Goal: Information Seeking & Learning: Learn about a topic

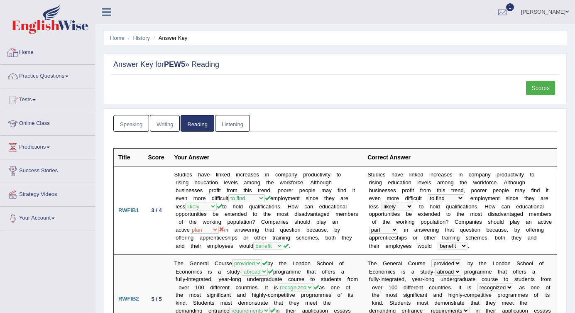
click at [32, 59] on link "Home" at bounding box center [47, 51] width 95 height 21
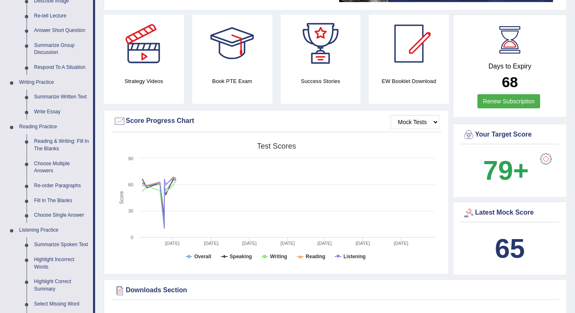
scroll to position [142, 0]
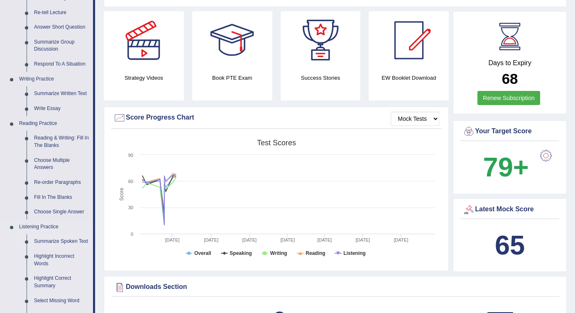
click at [52, 244] on link "Summarize Spoken Text" at bounding box center [61, 241] width 63 height 15
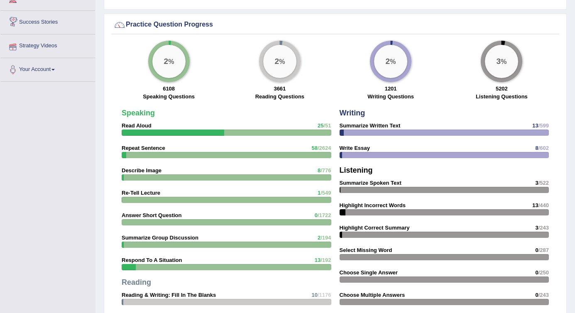
scroll to position [543, 0]
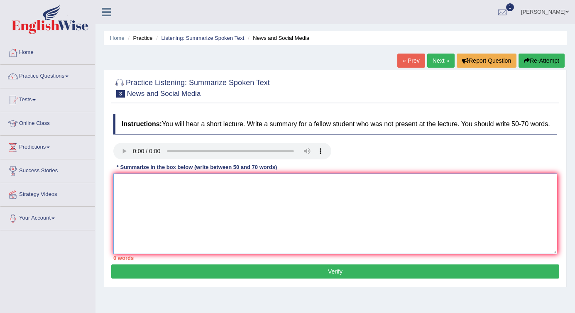
click at [256, 208] on textarea at bounding box center [335, 213] width 444 height 81
click at [164, 254] on textarea at bounding box center [335, 213] width 444 height 81
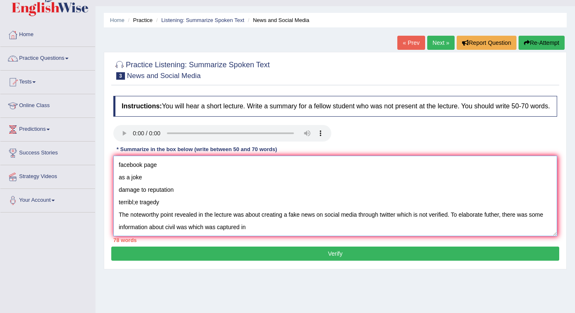
scroll to position [29, 0]
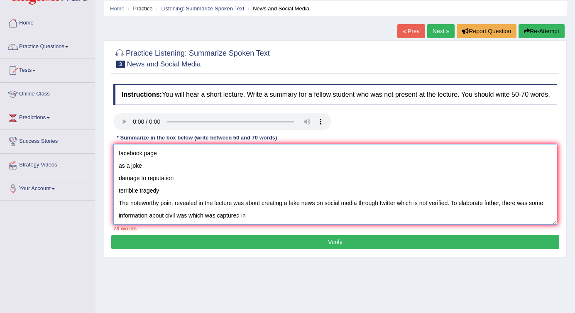
click at [187, 223] on textarea "smart phones or laptops can send information cvideo. journalism civil waar capt…" at bounding box center [335, 184] width 444 height 81
click at [251, 225] on textarea "smart phones or laptops can send information cvideo. journalism civil waar capt…" at bounding box center [335, 184] width 444 height 81
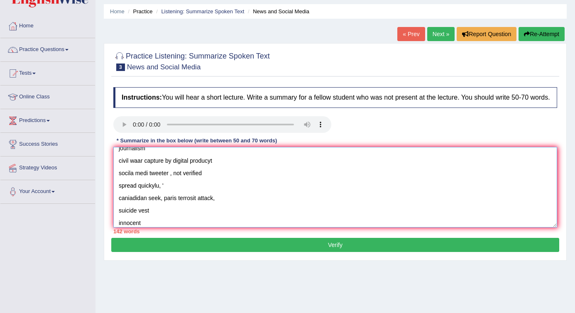
scroll to position [0, 0]
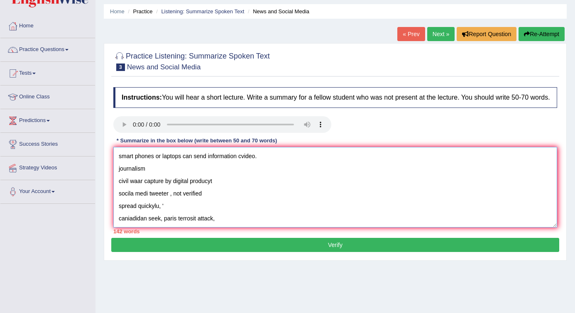
drag, startPoint x: 188, startPoint y: 183, endPoint x: 115, endPoint y: 147, distance: 80.9
click at [115, 147] on div "Instructions: You will hear a short lecture. Write a summary for a fellow stude…" at bounding box center [335, 160] width 448 height 155
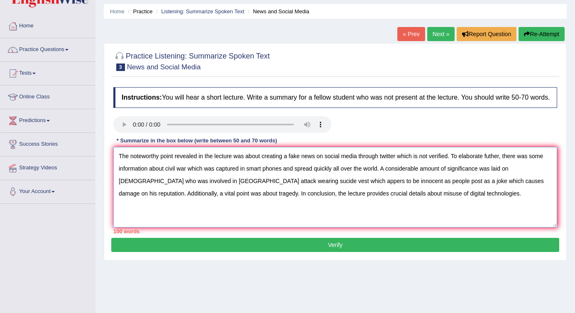
click at [420, 162] on textarea "The noteworthy point revealed in the lecture was about creating a fake news on …" at bounding box center [335, 187] width 444 height 81
drag, startPoint x: 117, startPoint y: 203, endPoint x: 233, endPoint y: 199, distance: 116.3
click at [233, 199] on textarea "The noteworthy point revealed in the lecture was about creating a fake news on …" at bounding box center [335, 187] width 444 height 81
drag, startPoint x: 302, startPoint y: 176, endPoint x: 398, endPoint y: 174, distance: 95.5
click at [398, 174] on textarea "The noteworthy point revealed in the lecture was about creating a fake news on …" at bounding box center [335, 187] width 444 height 81
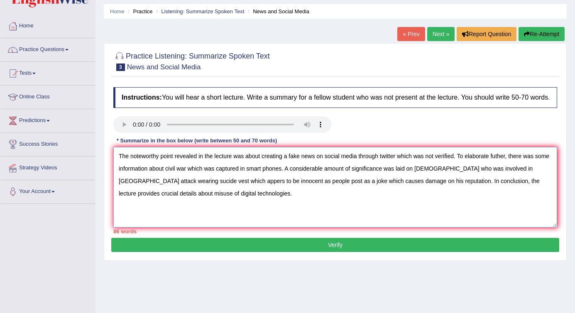
drag, startPoint x: 190, startPoint y: 188, endPoint x: 273, endPoint y: 193, distance: 83.2
click at [273, 193] on textarea "The noteworthy point revealed in the lecture was about creating a fake news on …" at bounding box center [335, 187] width 444 height 81
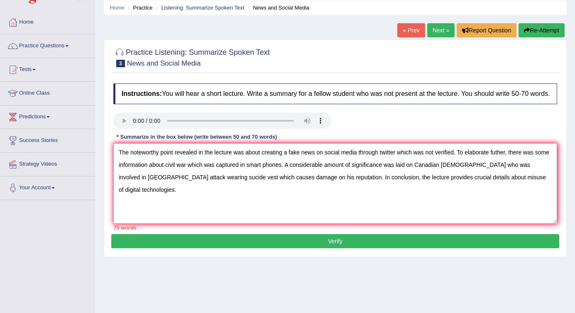
scroll to position [33, 0]
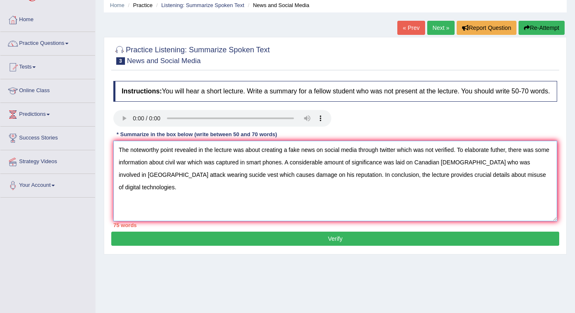
click at [439, 183] on textarea "The noteworthy point revealed in the lecture was about creating a fake news on …" at bounding box center [335, 181] width 444 height 81
click at [465, 182] on textarea "The noteworthy point revealed in the lecture was about creating a fake news on …" at bounding box center [335, 181] width 444 height 81
drag, startPoint x: 440, startPoint y: 182, endPoint x: 464, endPoint y: 182, distance: 23.7
click at [464, 182] on textarea "The noteworthy point revealed in the lecture was about creating a fake news on …" at bounding box center [335, 181] width 444 height 81
drag, startPoint x: 399, startPoint y: 158, endPoint x: 458, endPoint y: 158, distance: 58.5
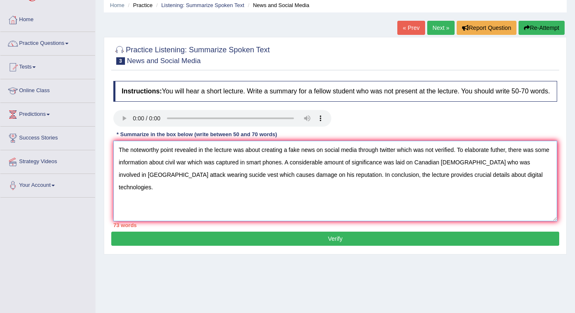
click at [458, 158] on textarea "The noteworthy point revealed in the lecture was about creating a fake news on …" at bounding box center [335, 181] width 444 height 81
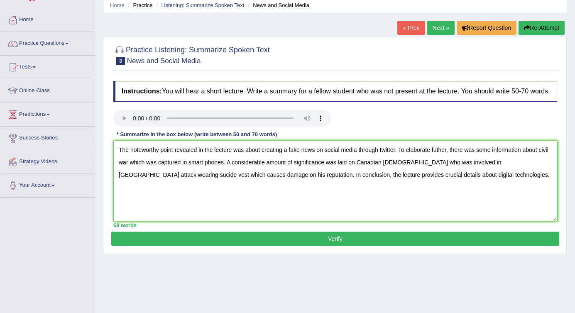
type textarea "The noteworthy point revealed in the lecture was about creating a fake news on …"
click at [390, 242] on button "Verify" at bounding box center [335, 239] width 448 height 14
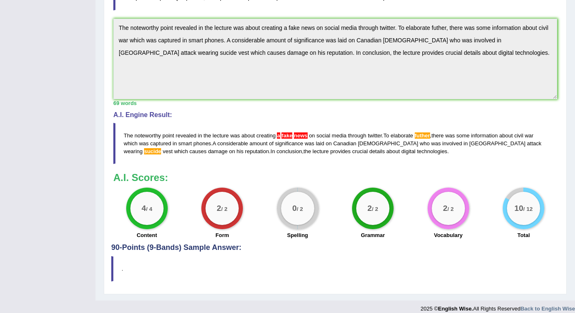
scroll to position [239, 0]
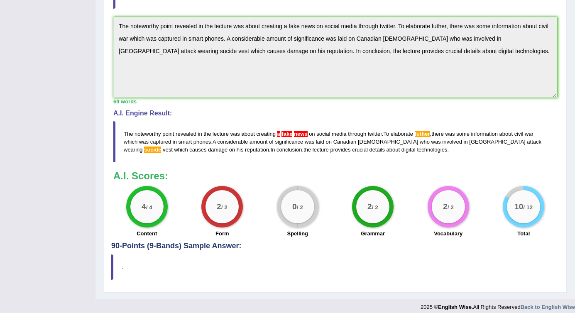
click at [278, 139] on blockquote "The noteworthy point revealed in the lecture was about creating a fake news on …" at bounding box center [335, 141] width 444 height 41
click at [279, 137] on span "a" at bounding box center [278, 134] width 3 height 6
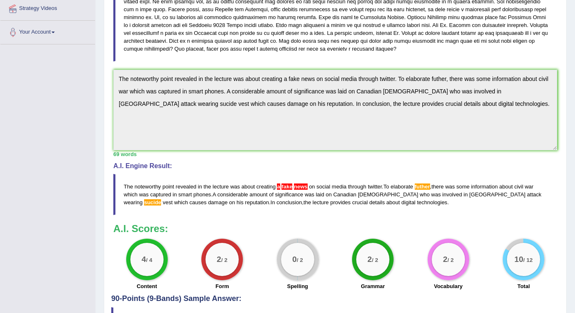
scroll to position [185, 0]
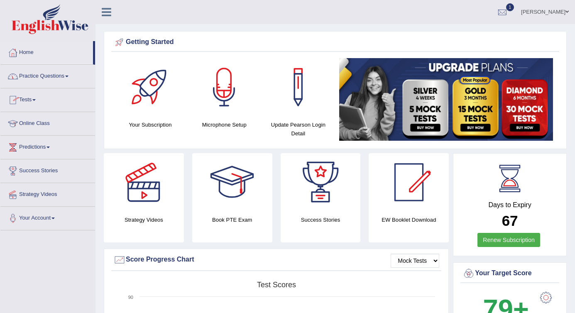
click at [48, 75] on link "Practice Questions" at bounding box center [47, 75] width 95 height 21
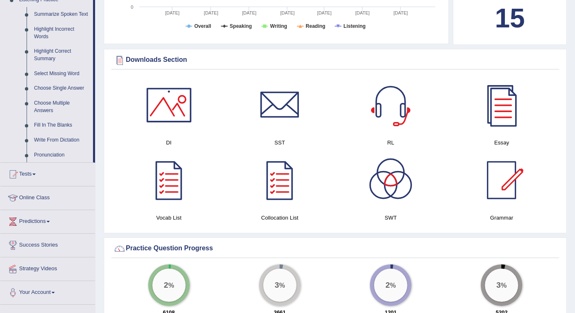
scroll to position [372, 0]
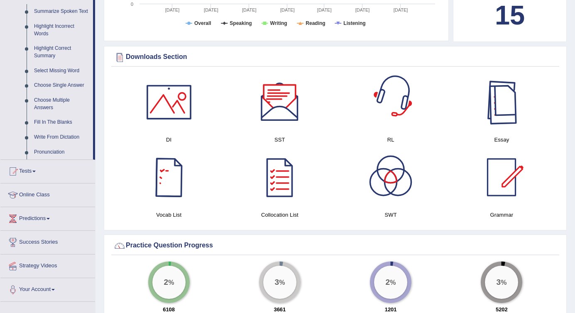
click at [494, 115] on div at bounding box center [501, 102] width 58 height 58
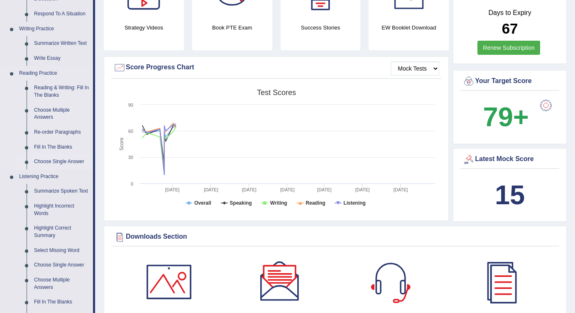
scroll to position [193, 0]
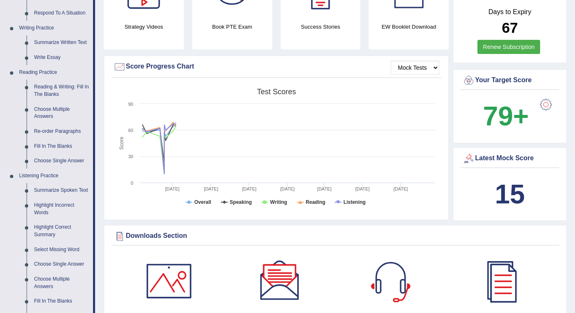
click at [56, 268] on link "Choose Single Answer" at bounding box center [61, 264] width 63 height 15
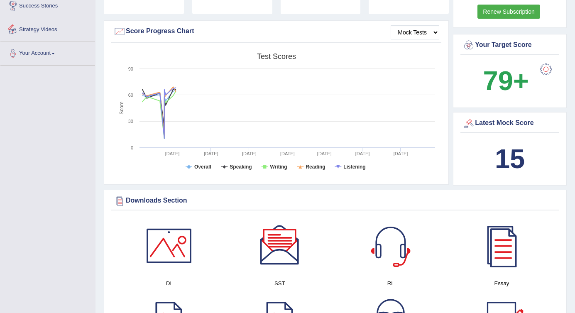
scroll to position [293, 0]
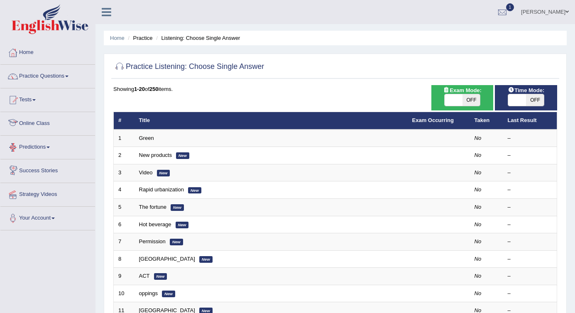
click at [45, 125] on link "Online Class" at bounding box center [47, 122] width 95 height 21
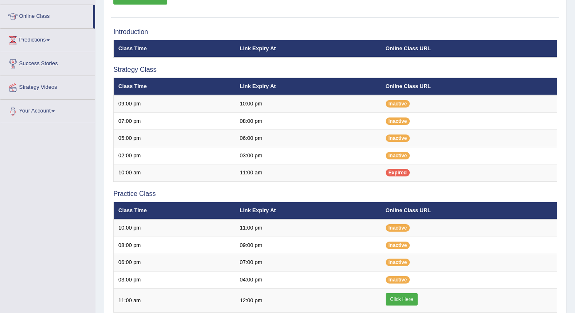
scroll to position [111, 0]
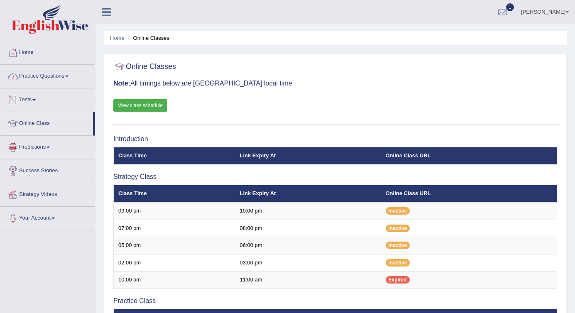
click at [55, 79] on link "Practice Questions" at bounding box center [47, 75] width 95 height 21
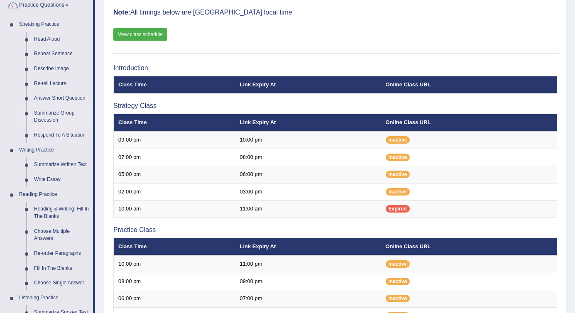
scroll to position [68, 0]
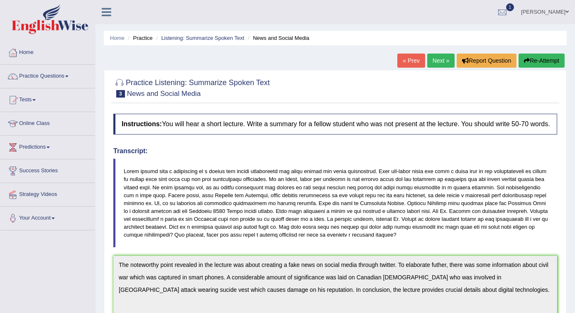
click at [32, 53] on link "Home" at bounding box center [47, 51] width 95 height 21
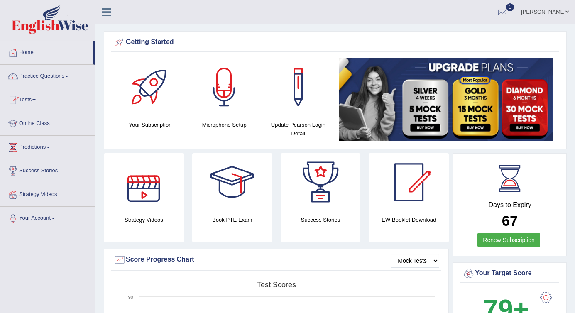
click at [51, 84] on link "Practice Questions" at bounding box center [47, 75] width 95 height 21
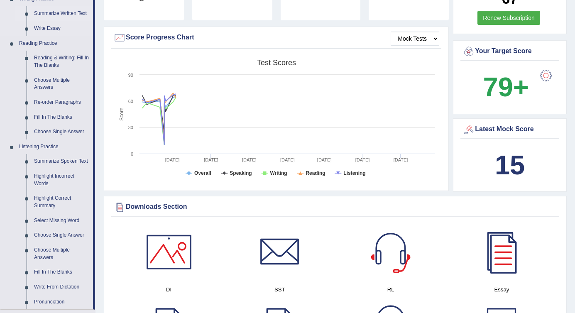
scroll to position [225, 0]
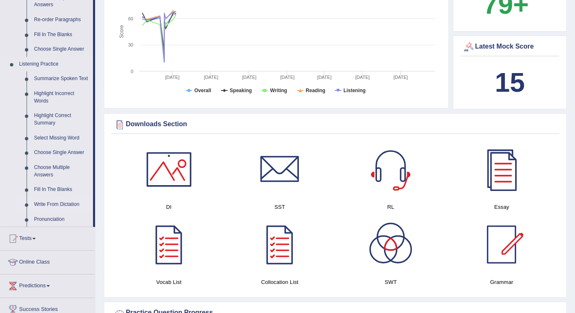
click at [64, 210] on link "Write From Dictation" at bounding box center [61, 204] width 63 height 15
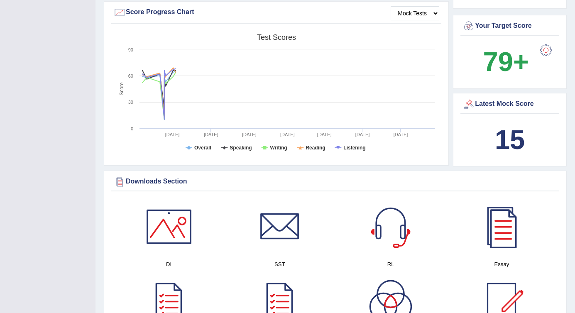
scroll to position [146, 0]
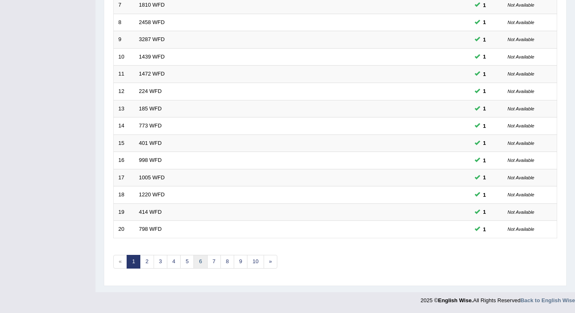
click at [205, 260] on link "6" at bounding box center [200, 262] width 14 height 14
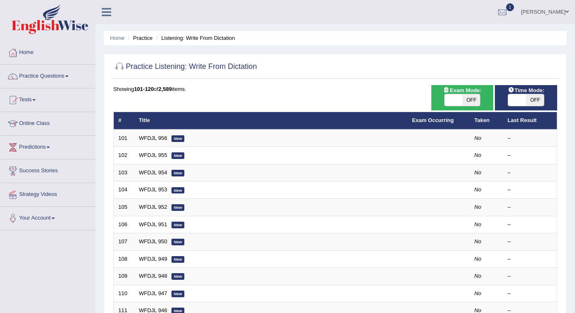
click at [154, 140] on link "WFDJL 956" at bounding box center [153, 138] width 28 height 6
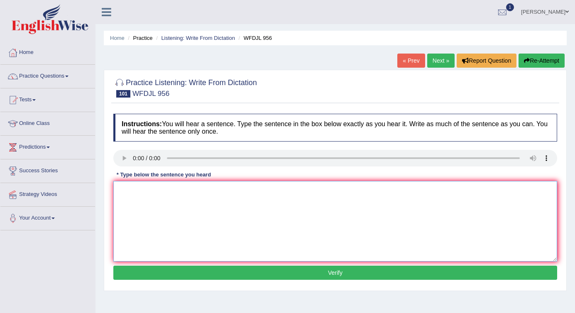
click at [156, 205] on textarea at bounding box center [335, 221] width 444 height 81
click at [144, 190] on textarea "Great actos naturally knoiw how to act the stage." at bounding box center [335, 221] width 444 height 81
click at [188, 190] on textarea "Great actors naturally knoiw how to act the stage." at bounding box center [335, 221] width 444 height 81
drag, startPoint x: 272, startPoint y: 273, endPoint x: 283, endPoint y: 243, distance: 31.2
click at [283, 243] on div "Instructions: You will hear a sentence. Type the sentence in the box below exac…" at bounding box center [335, 198] width 448 height 177
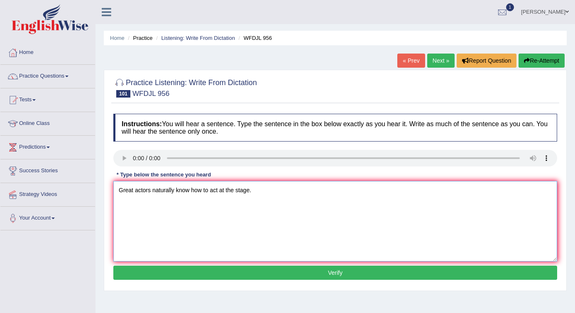
click at [251, 191] on textarea "Great actors naturally know how to act at the stage." at bounding box center [335, 221] width 444 height 81
type textarea "Great actors naturally know how to act at the stage stages."
click at [251, 267] on button "Verify" at bounding box center [335, 273] width 444 height 14
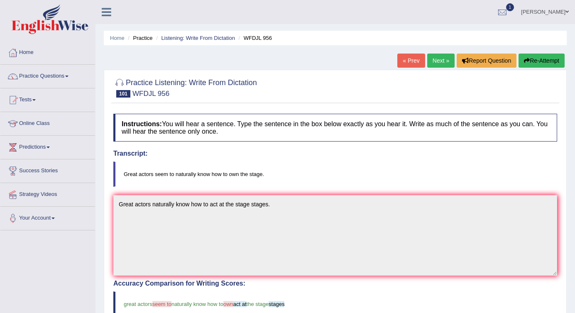
click at [430, 66] on link "Next »" at bounding box center [440, 61] width 27 height 14
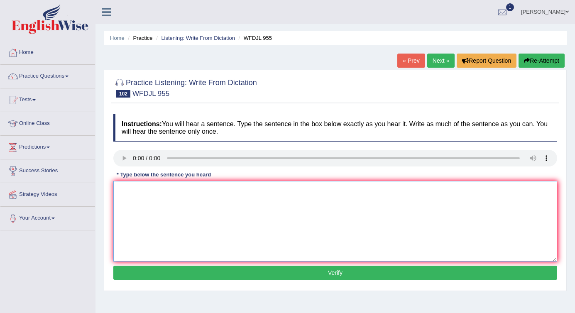
click at [152, 215] on textarea at bounding box center [335, 221] width 444 height 81
click at [213, 190] on textarea "These students learned a lot form at ecaher who knew. a lot." at bounding box center [335, 221] width 444 height 81
click at [210, 191] on textarea "These students learned a lot from a teacher who knew a lot." at bounding box center [335, 221] width 444 height 81
type textarea "These students learned a lot from a the teacher who knew a lot."
click at [290, 272] on button "Verify" at bounding box center [335, 273] width 444 height 14
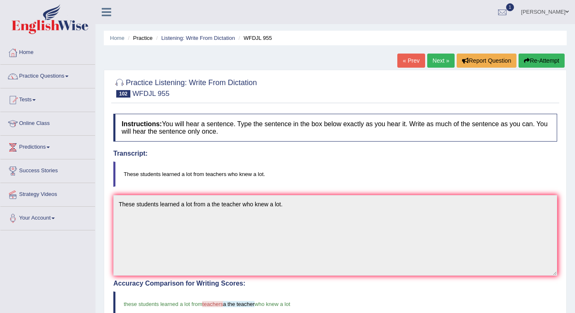
click at [439, 60] on link "Next »" at bounding box center [440, 61] width 27 height 14
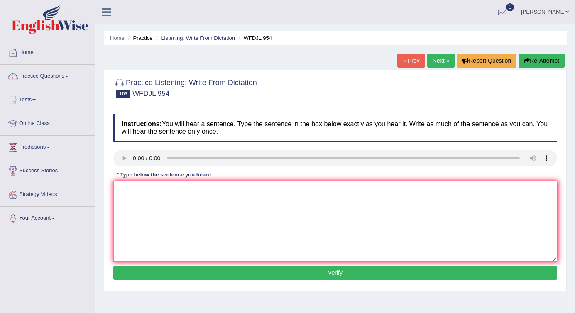
click at [167, 227] on textarea at bounding box center [335, 221] width 444 height 81
click at [129, 192] on textarea "Thebest manager are always opent o trying nwe things." at bounding box center [335, 221] width 444 height 81
click at [165, 191] on textarea "The best manager are always opent o trying nwe things." at bounding box center [335, 221] width 444 height 81
click at [241, 189] on textarea "The best manager managers are always opent o trying nwe things." at bounding box center [335, 221] width 444 height 81
click at [260, 190] on textarea "The best manager managers are always open to trying new things." at bounding box center [335, 221] width 444 height 81
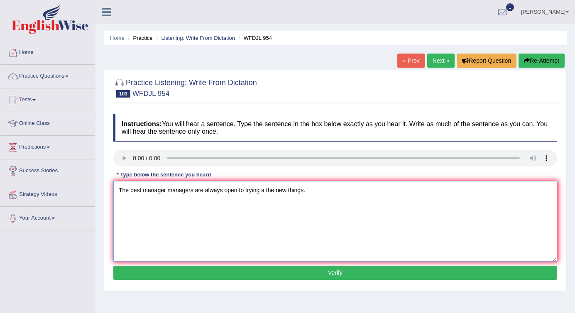
type textarea "The best manager managers are always open to trying a the new things."
click at [322, 278] on button "Verify" at bounding box center [335, 273] width 444 height 14
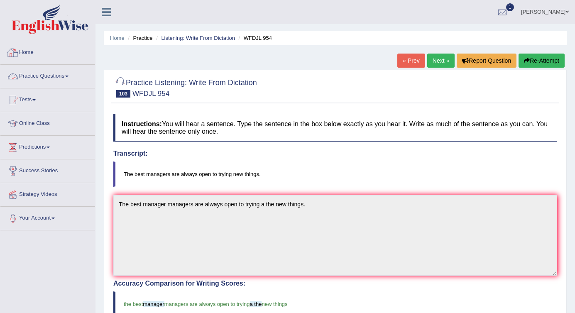
click at [36, 49] on link "Home" at bounding box center [47, 51] width 95 height 21
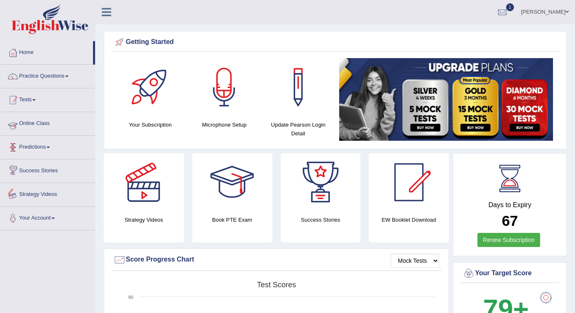
click at [53, 65] on link "Practice Questions" at bounding box center [47, 75] width 95 height 21
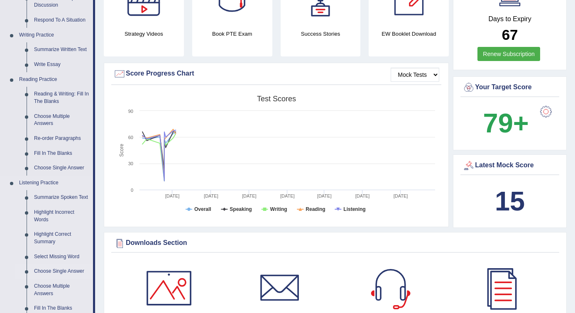
scroll to position [185, 0]
click at [65, 95] on link "Reading & Writing: Fill In The Blanks" at bounding box center [61, 98] width 63 height 22
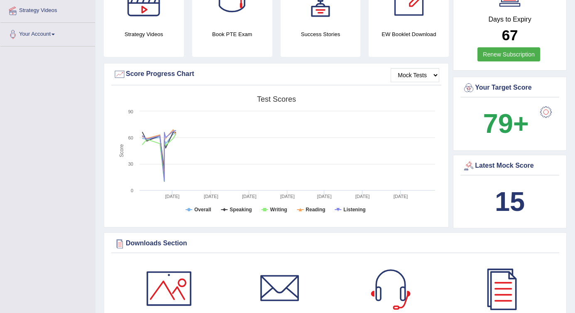
scroll to position [231, 0]
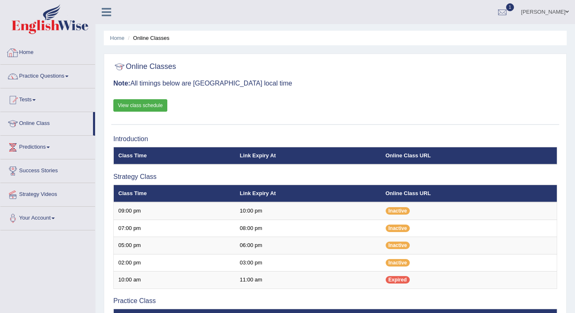
click at [39, 47] on link "Home" at bounding box center [47, 51] width 95 height 21
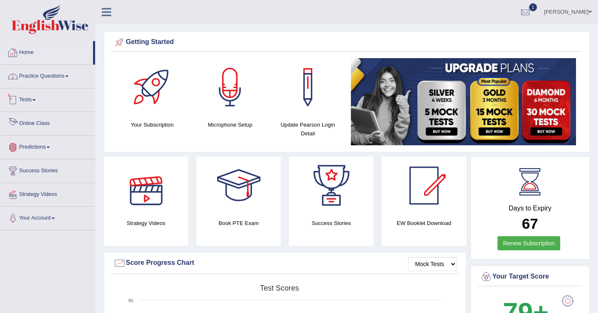
click at [28, 49] on link "Home" at bounding box center [46, 51] width 93 height 21
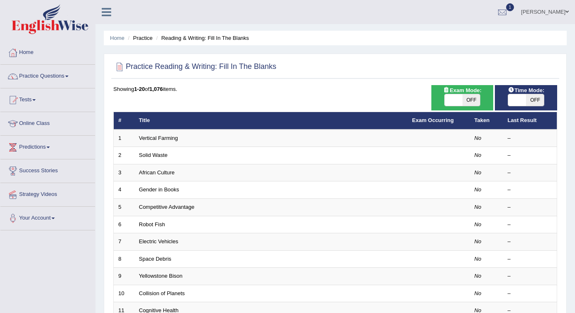
scroll to position [13, 0]
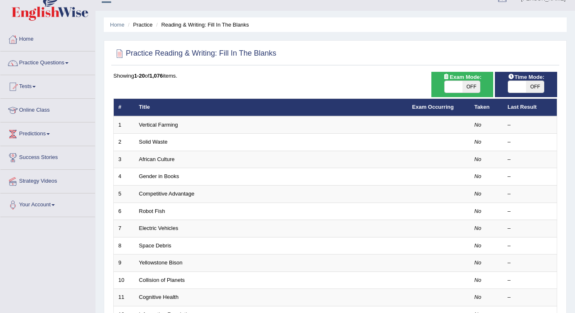
click at [467, 85] on span "OFF" at bounding box center [471, 87] width 18 height 12
checkbox input "true"
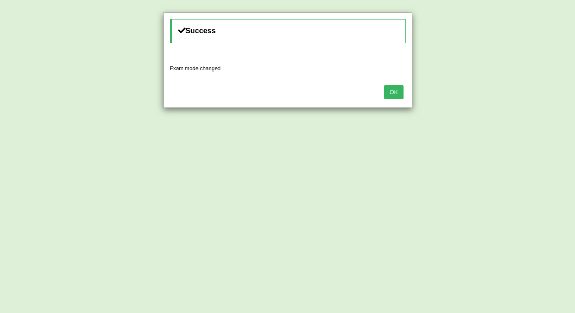
click at [527, 87] on div "Success Exam mode changed OK" at bounding box center [287, 156] width 575 height 313
click at [393, 91] on button "OK" at bounding box center [393, 92] width 19 height 14
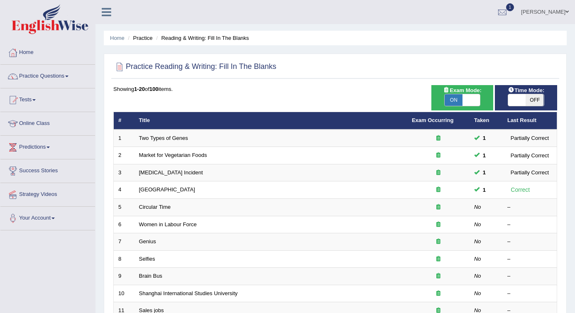
click at [530, 94] on span "OFF" at bounding box center [535, 100] width 18 height 12
checkbox input "true"
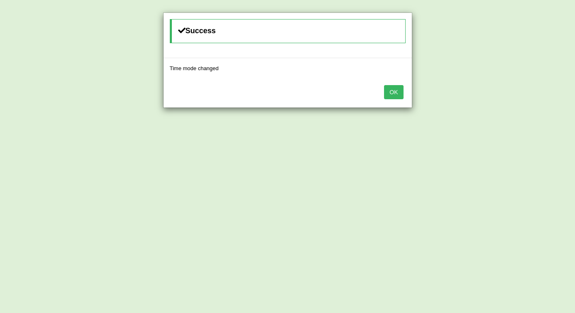
click at [384, 85] on button "OK" at bounding box center [393, 92] width 19 height 14
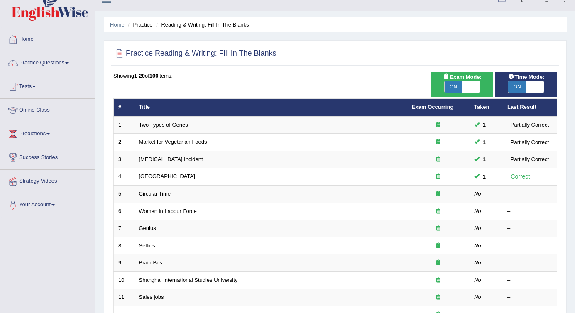
click at [526, 88] on span at bounding box center [535, 87] width 18 height 12
checkbox input "false"
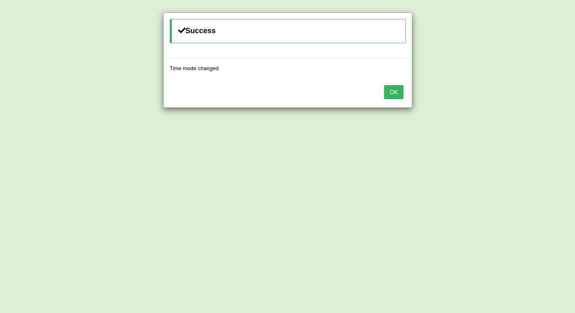
click at [384, 85] on button "OK" at bounding box center [393, 92] width 19 height 14
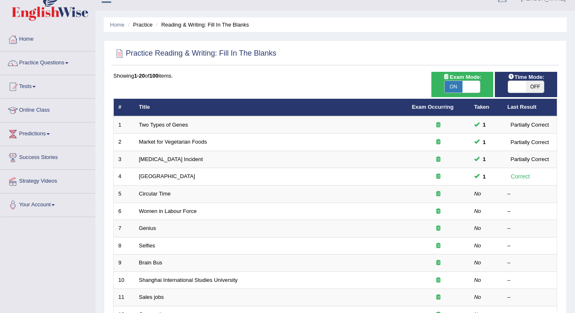
click at [526, 88] on span "OFF" at bounding box center [535, 87] width 18 height 12
checkbox input "true"
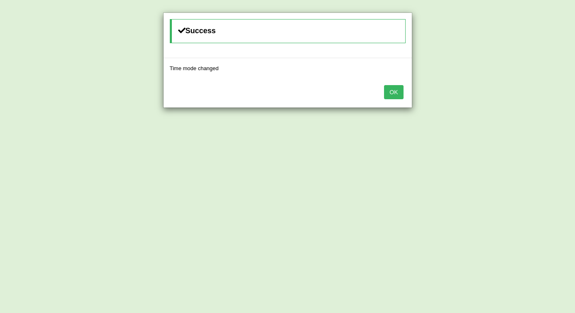
click at [384, 85] on button "OK" at bounding box center [393, 92] width 19 height 14
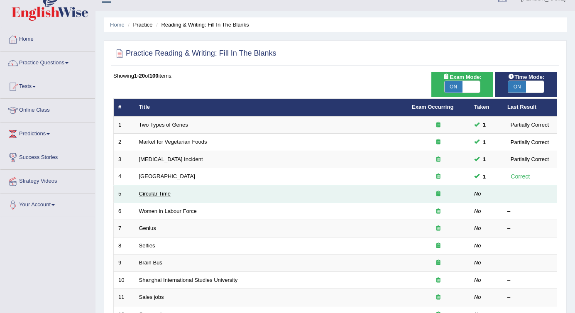
click at [162, 191] on link "Circular Time" at bounding box center [155, 193] width 32 height 6
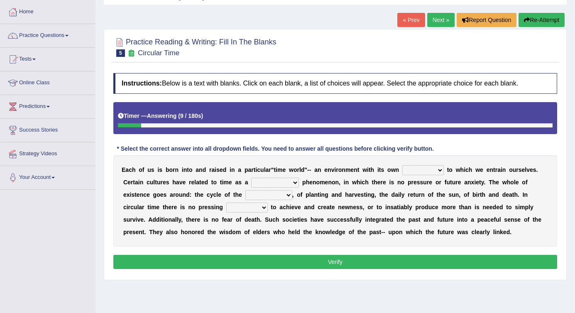
click at [420, 169] on select "area shape rhythm inclination" at bounding box center [422, 170] width 41 height 10
select select "area"
click at [402, 165] on select "area shape rhythm inclination" at bounding box center [422, 170] width 41 height 10
click at [266, 183] on select "cyclical conventional recycling cylindrical" at bounding box center [275, 183] width 48 height 10
select select "cyclical"
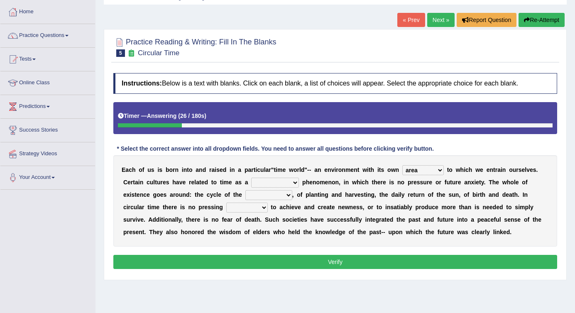
click at [251, 178] on select "cyclical conventional recycling cylindrical" at bounding box center [275, 183] width 48 height 10
click at [276, 181] on select "cyclical conventional recycling cylindrical" at bounding box center [275, 183] width 48 height 10
click at [260, 195] on select "days seasons arrangement periods" at bounding box center [268, 195] width 47 height 10
select select "seasons"
click at [245, 190] on select "days seasons arrangement periods" at bounding box center [268, 195] width 47 height 10
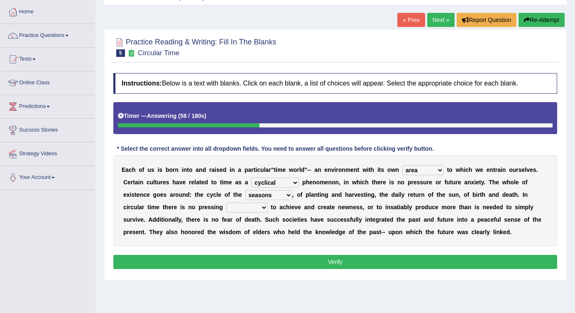
click at [281, 195] on select "days seasons arrangement periods" at bounding box center [268, 195] width 47 height 10
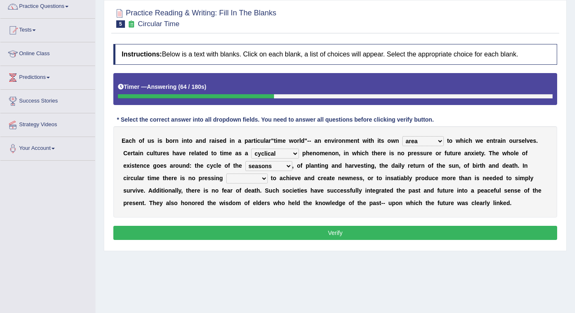
scroll to position [71, 0]
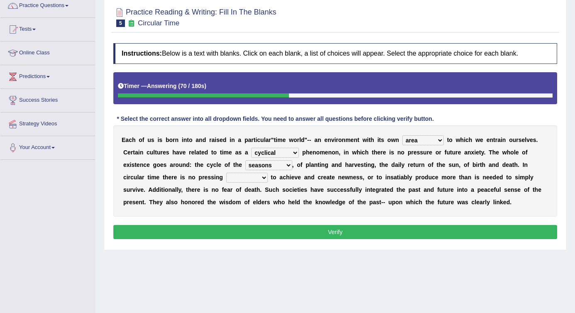
click at [243, 177] on select "issue point cause need" at bounding box center [246, 178] width 41 height 10
select select "point"
click at [226, 173] on select "issue point cause need" at bounding box center [246, 178] width 41 height 10
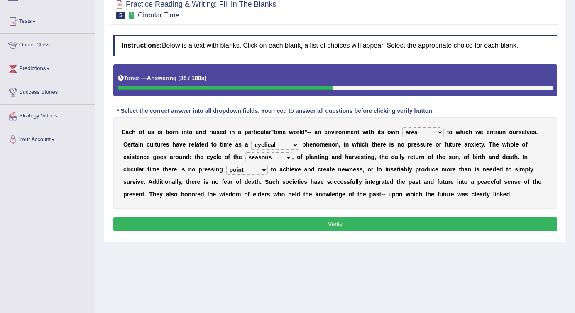
click at [334, 220] on button "Verify" at bounding box center [335, 224] width 444 height 14
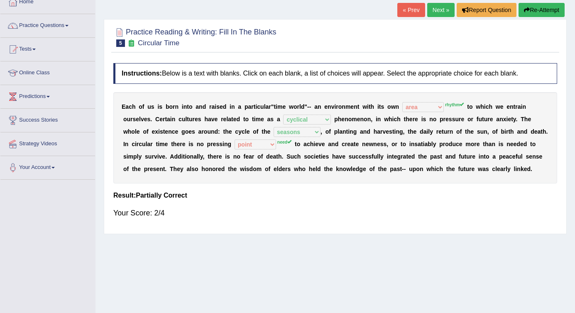
scroll to position [47, 0]
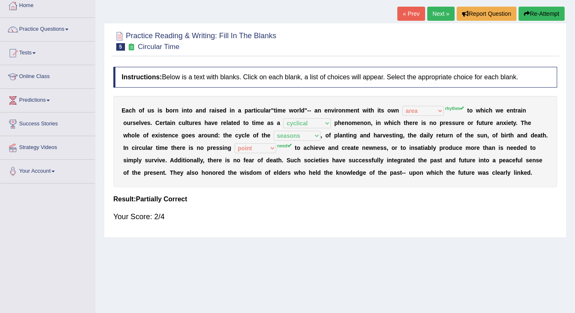
click at [435, 16] on link "Next »" at bounding box center [440, 14] width 27 height 14
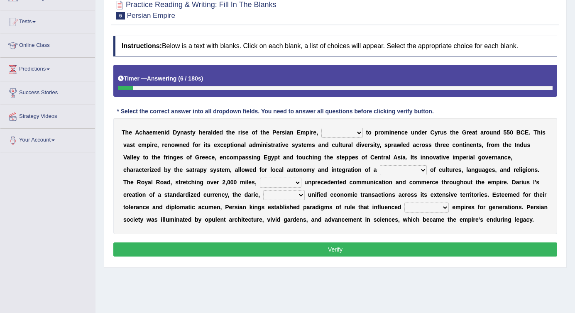
scroll to position [93, 0]
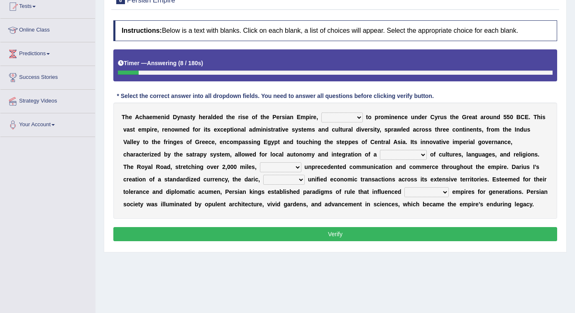
click at [347, 117] on select "directing staging ascending stumbling" at bounding box center [341, 117] width 41 height 10
click at [321, 112] on select "directing staging ascending stumbling" at bounding box center [341, 117] width 41 height 10
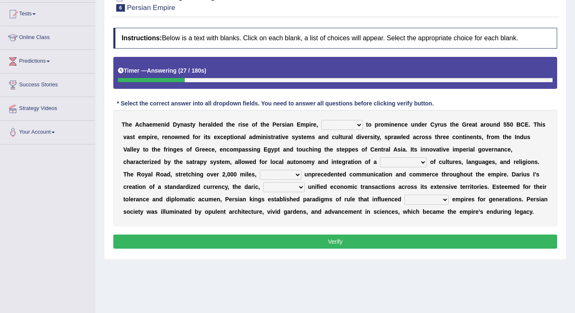
scroll to position [70, 0]
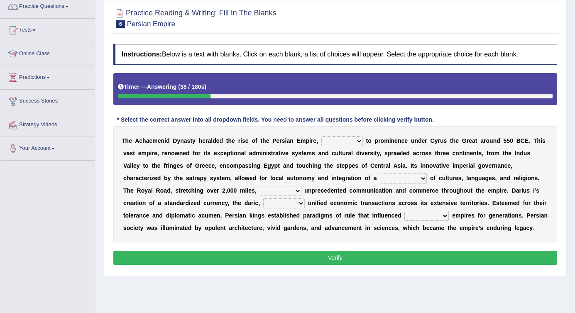
click at [330, 141] on select "directing staging ascending stumbling" at bounding box center [341, 141] width 41 height 10
click at [332, 139] on select "directing staging ascending stumbling" at bounding box center [341, 141] width 41 height 10
select select "directing"
click at [321, 136] on select "directing staging ascending stumbling" at bounding box center [341, 141] width 41 height 10
click at [344, 137] on select "directing staging ascending stumbling" at bounding box center [341, 141] width 41 height 10
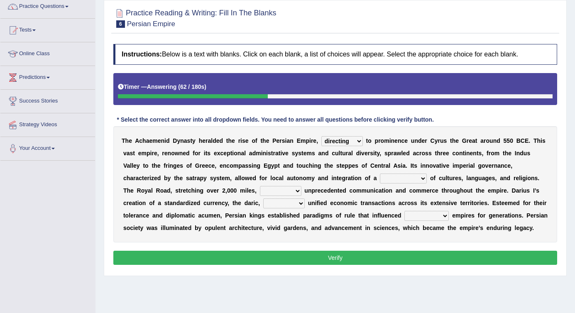
click at [380, 178] on select "construction separation magnitude multitude" at bounding box center [403, 178] width 47 height 10
select select "multitude"
click at [380, 173] on select "construction separation magnitude multitude" at bounding box center [403, 178] width 47 height 10
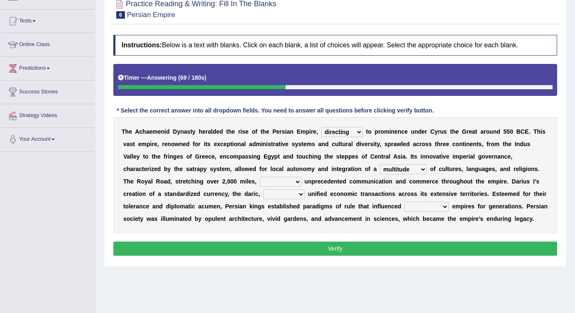
scroll to position [80, 0]
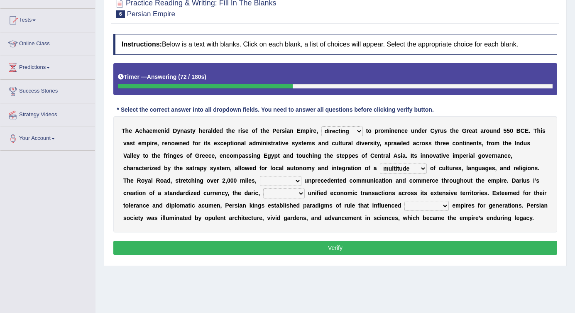
click at [260, 183] on select "scattered united aimed facilitated" at bounding box center [280, 181] width 41 height 10
select select "scattered"
click at [260, 176] on select "scattered united aimed facilitated" at bounding box center [280, 181] width 41 height 10
click at [260, 183] on select "scattered united aimed facilitated" at bounding box center [280, 181] width 41 height 10
click at [263, 193] on select "moreover wherein further so" at bounding box center [283, 193] width 41 height 10
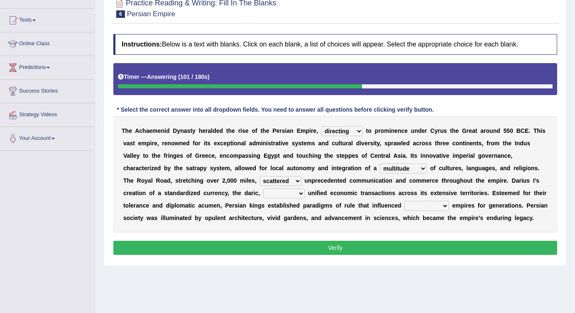
select select "moreover"
click at [263, 188] on select "moreover wherein further so" at bounding box center [283, 193] width 41 height 10
click at [404, 206] on select "subsequent explicit permanent trivial" at bounding box center [426, 206] width 44 height 10
select select "trivial"
click at [404, 201] on select "subsequent explicit permanent trivial" at bounding box center [426, 206] width 44 height 10
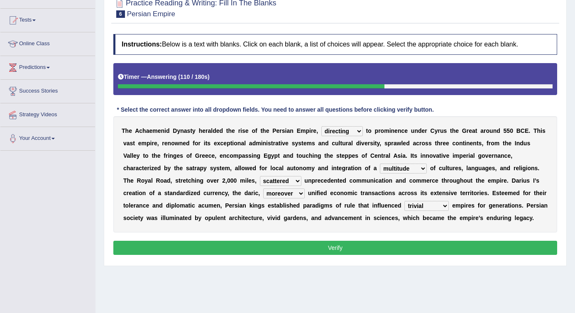
click at [366, 241] on button "Verify" at bounding box center [335, 248] width 444 height 14
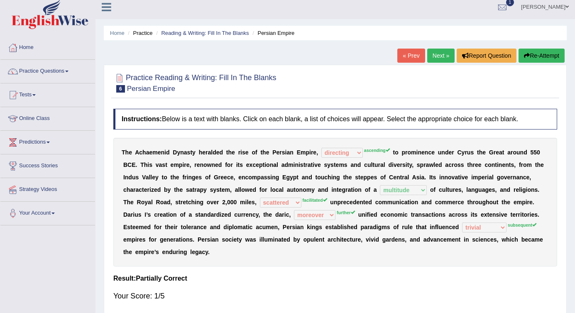
scroll to position [0, 0]
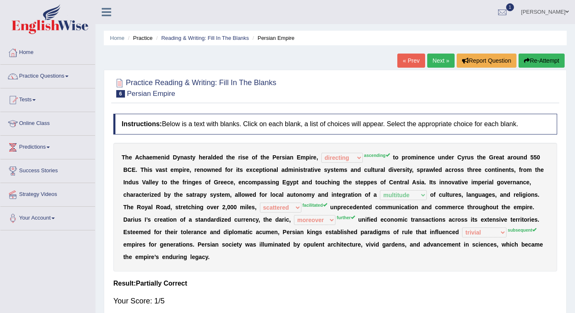
click at [432, 64] on link "Next »" at bounding box center [440, 61] width 27 height 14
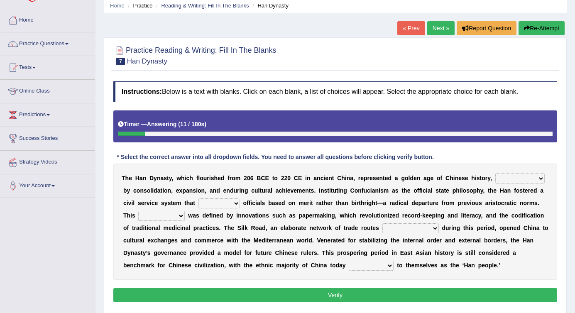
click at [530, 178] on select "disciplined journeyed input distinguished" at bounding box center [519, 178] width 49 height 10
click at [174, 217] on select "moment epoch intermission interval" at bounding box center [161, 216] width 46 height 10
select select "moment"
click at [138, 211] on select "moment epoch intermission interval" at bounding box center [161, 216] width 46 height 10
click at [406, 226] on select "was established establishing that established established" at bounding box center [410, 228] width 56 height 10
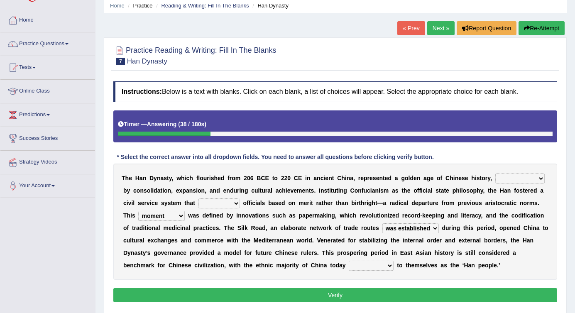
click at [383, 223] on select "was established establishing that established established" at bounding box center [410, 228] width 56 height 10
click at [406, 227] on select "was established establishing that established established" at bounding box center [410, 228] width 56 height 10
click at [383, 223] on select "was established establishing that established established" at bounding box center [410, 228] width 56 height 10
click at [409, 227] on select "was established establishing that established established" at bounding box center [410, 228] width 56 height 10
click at [390, 228] on select "was established establishing that established established" at bounding box center [410, 228] width 56 height 10
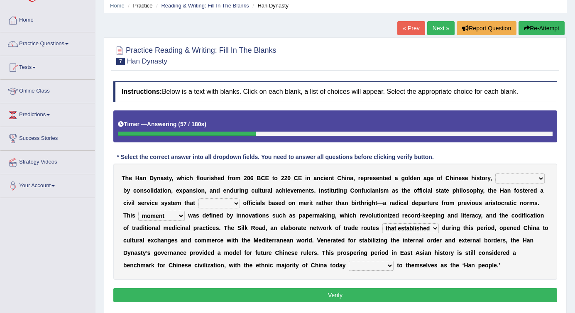
click at [400, 227] on select "was established establishing that established established" at bounding box center [410, 228] width 56 height 10
select select "established"
click at [383, 223] on select "was established establishing that established established" at bounding box center [410, 228] width 56 height 10
click at [349, 264] on select "calling considering referring pointing" at bounding box center [371, 266] width 45 height 10
click at [349, 261] on select "calling considering referring pointing" at bounding box center [371, 266] width 45 height 10
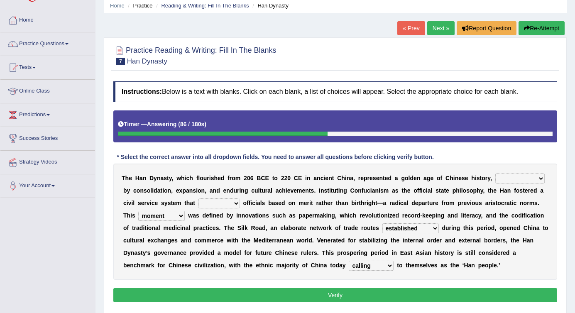
click at [349, 262] on select "calling considering referring pointing" at bounding box center [371, 266] width 45 height 10
click at [349, 267] on select "calling considering referring pointing" at bounding box center [371, 266] width 45 height 10
select select "referring"
click at [349, 261] on select "calling considering referring pointing" at bounding box center [371, 266] width 45 height 10
click at [510, 178] on select "disciplined journeyed input distinguished" at bounding box center [519, 178] width 49 height 10
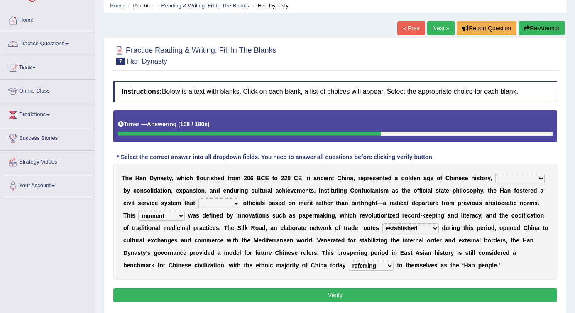
select select "journeyed"
click at [495, 173] on select "disciplined journeyed input distinguished" at bounding box center [519, 178] width 49 height 10
click at [215, 202] on select "discussed adapted reflected selected" at bounding box center [218, 203] width 41 height 10
select select "adapted"
click at [198, 198] on select "discussed adapted reflected selected" at bounding box center [218, 203] width 41 height 10
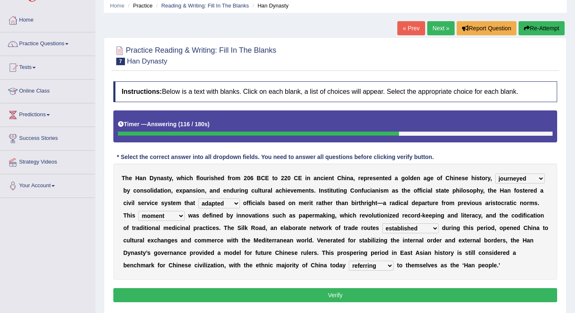
click at [306, 301] on button "Verify" at bounding box center [335, 295] width 444 height 14
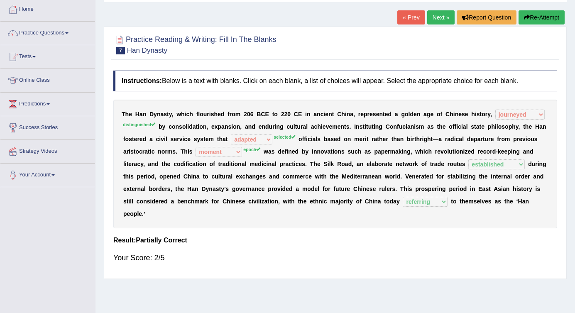
scroll to position [47, 0]
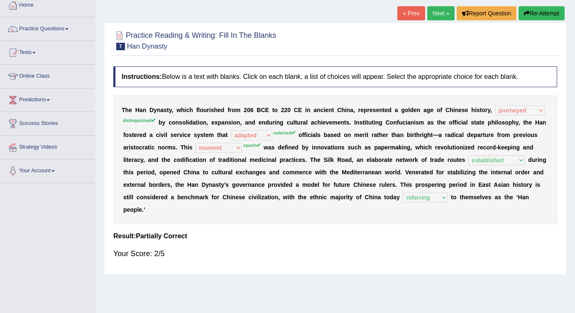
click at [430, 11] on link "Next »" at bounding box center [440, 13] width 27 height 14
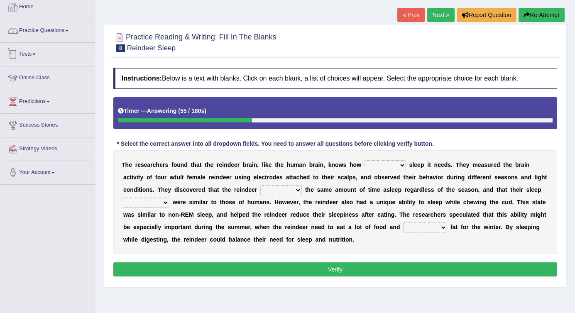
click at [23, 11] on link "Home" at bounding box center [47, 5] width 95 height 21
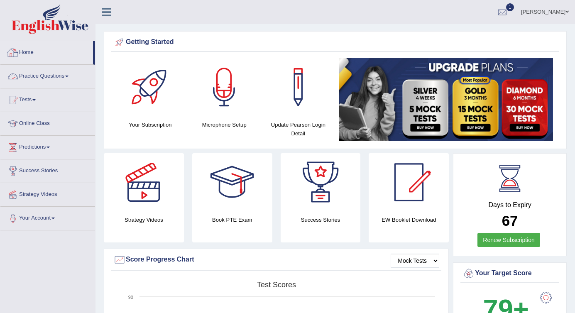
click at [28, 52] on link "Home" at bounding box center [46, 51] width 93 height 21
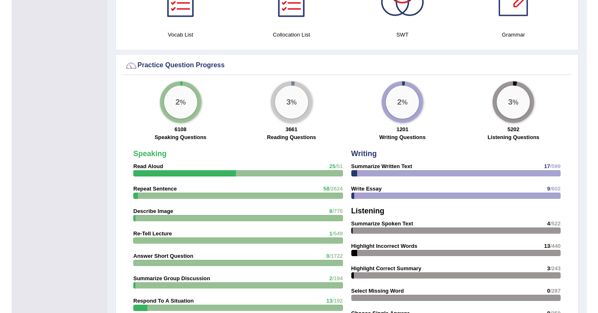
scroll to position [857, 0]
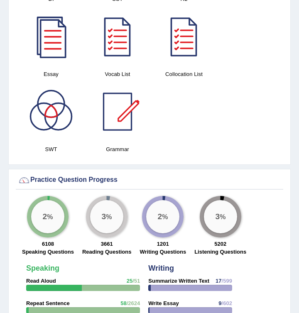
click at [221, 172] on div "Please login from Desktop. If you think this is an error (or logged in from des…" at bounding box center [149, 85] width 299 height 1885
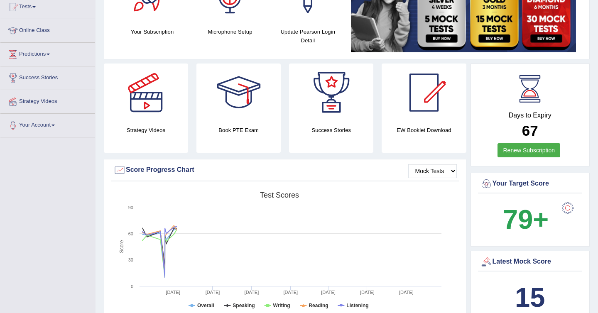
scroll to position [0, 0]
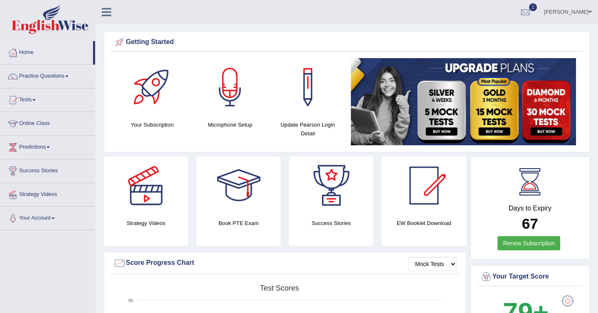
click at [46, 126] on link "Online Class" at bounding box center [47, 122] width 95 height 21
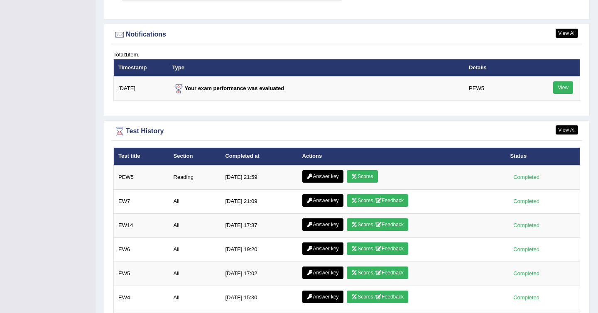
scroll to position [991, 0]
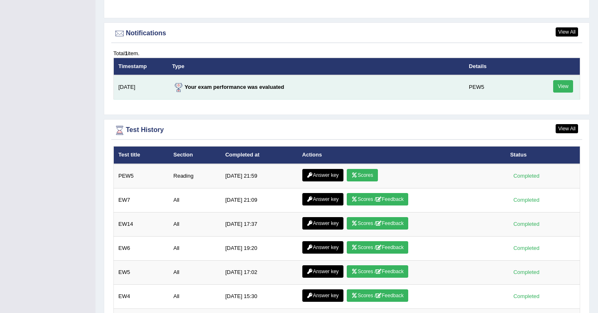
click at [565, 88] on link "View" at bounding box center [563, 86] width 20 height 12
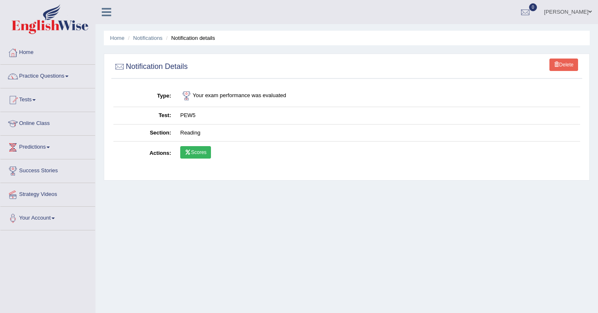
click at [198, 156] on link "Scores" at bounding box center [195, 152] width 31 height 12
click at [29, 56] on link "Home" at bounding box center [47, 51] width 95 height 21
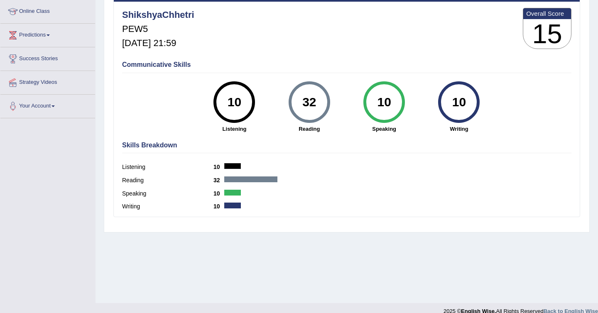
scroll to position [123, 0]
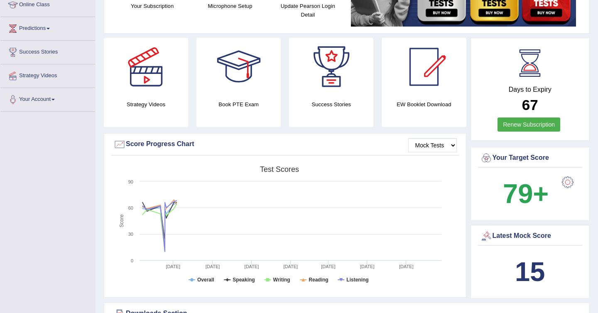
scroll to position [117, 0]
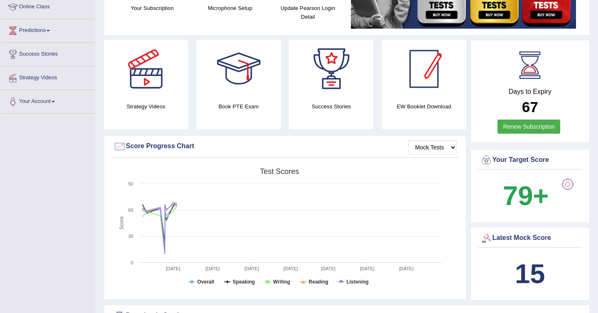
click at [417, 89] on div at bounding box center [424, 69] width 58 height 58
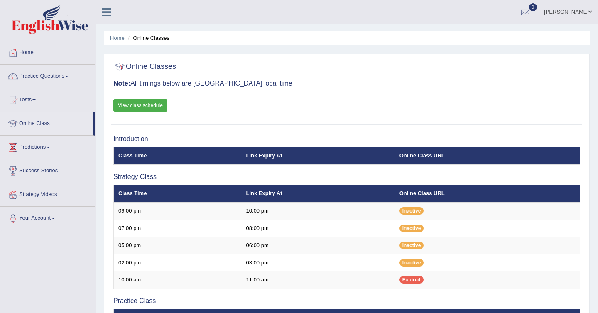
click at [140, 104] on link "View class schedule" at bounding box center [140, 105] width 54 height 12
